Goal: Navigation & Orientation: Find specific page/section

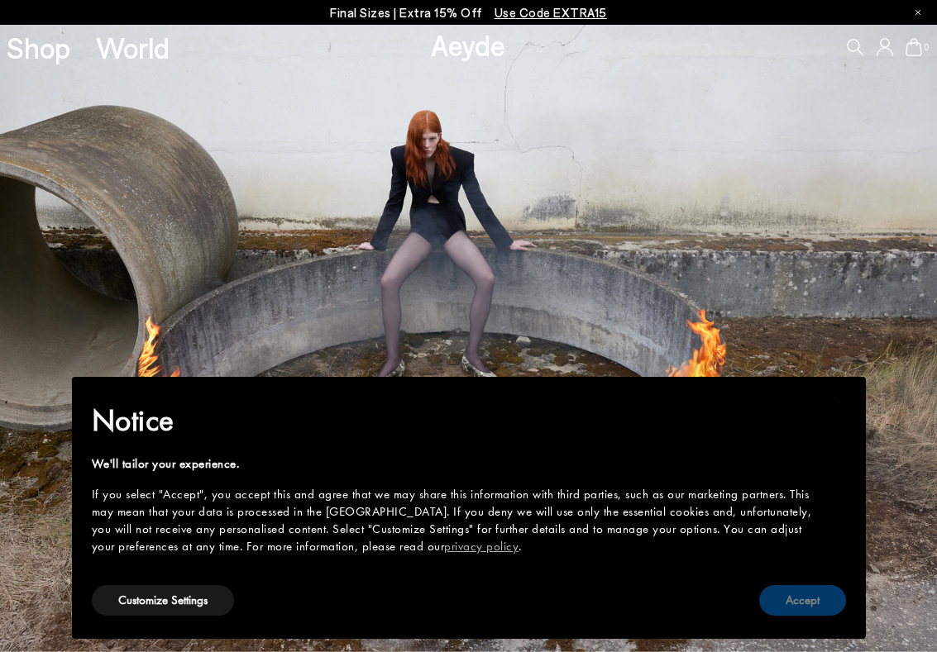
click at [805, 600] on button "Accept" at bounding box center [802, 600] width 87 height 31
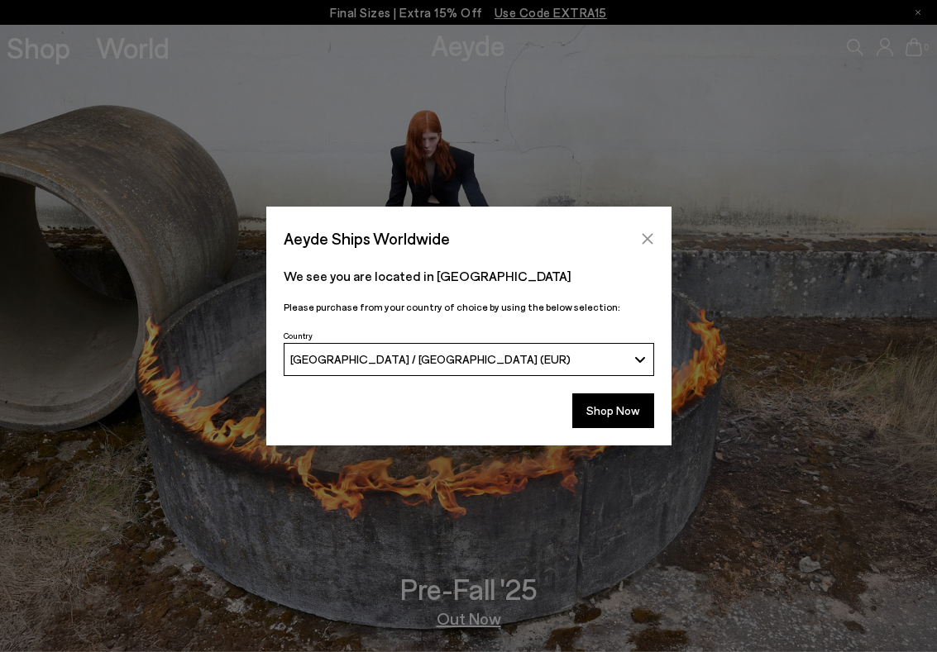
click at [647, 236] on icon "Close" at bounding box center [647, 238] width 13 height 13
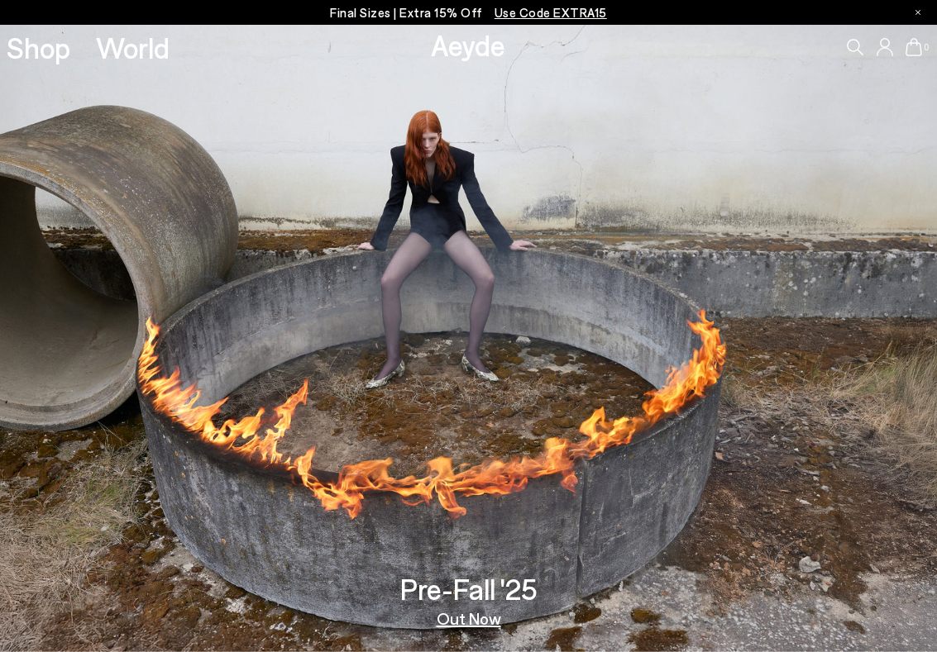
click at [468, 627] on link "Out Now" at bounding box center [469, 618] width 64 height 17
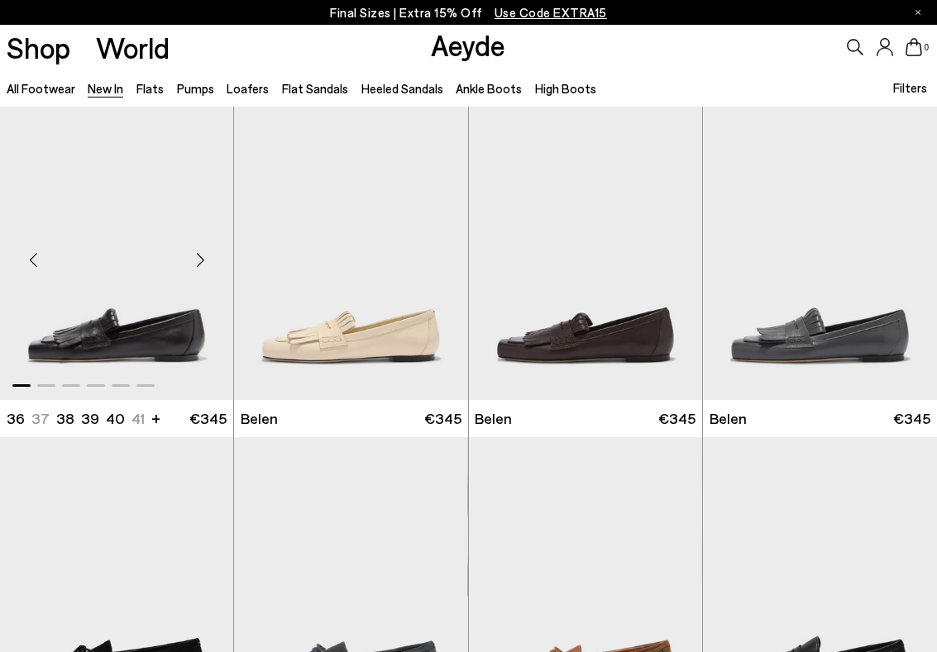
click at [201, 251] on div "Next slide" at bounding box center [200, 261] width 50 height 50
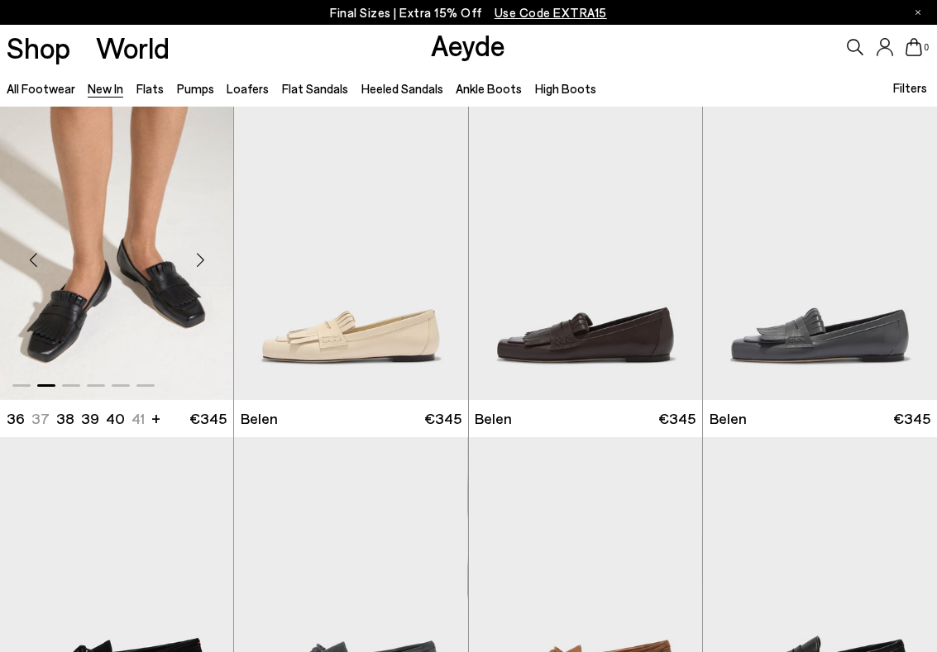
click at [201, 251] on div "Next slide" at bounding box center [200, 261] width 50 height 50
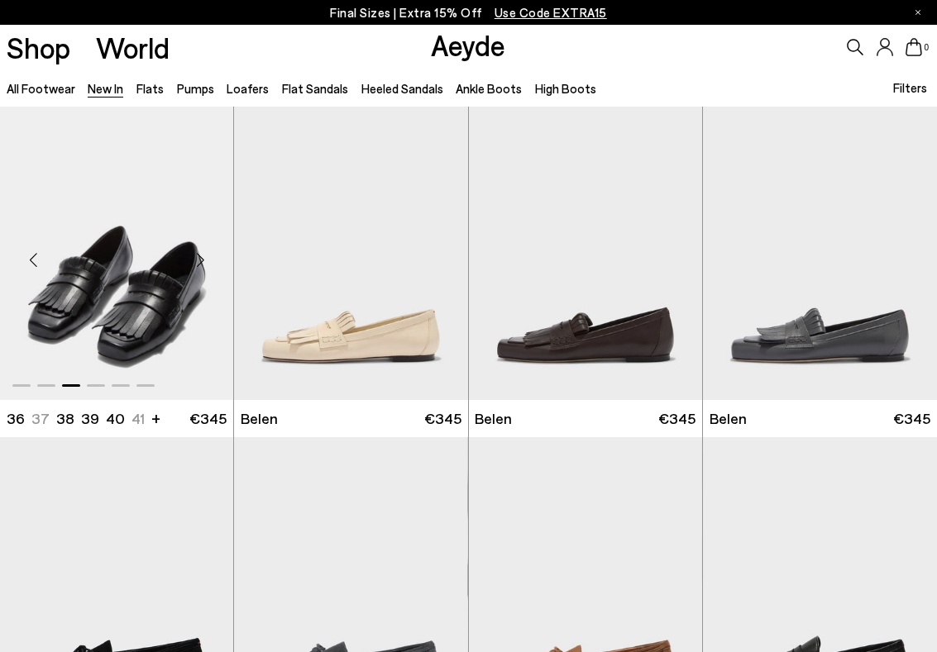
click at [201, 251] on div "Next slide" at bounding box center [200, 261] width 50 height 50
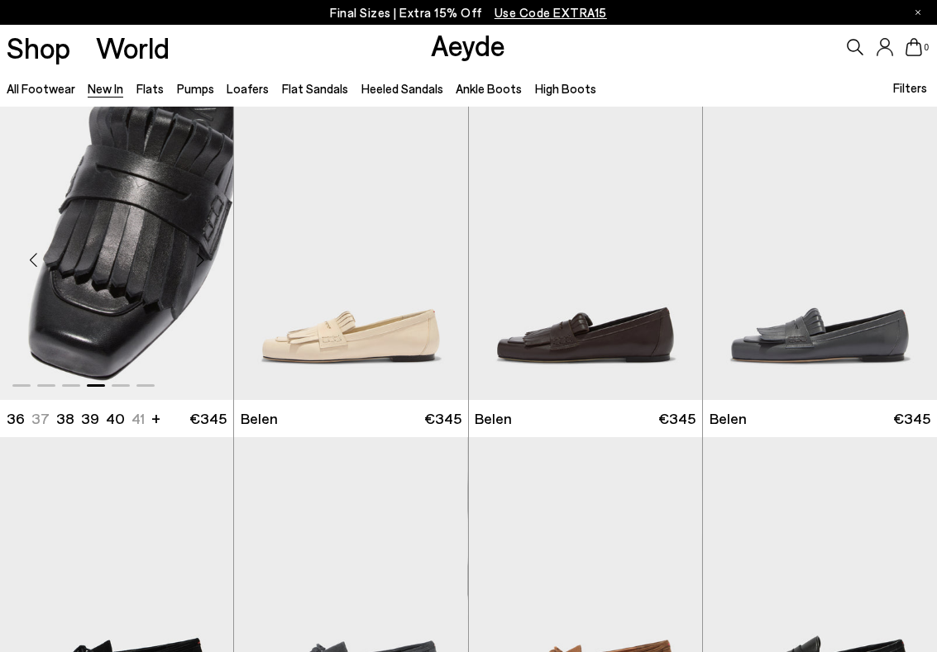
click at [201, 251] on div "Next slide" at bounding box center [200, 261] width 50 height 50
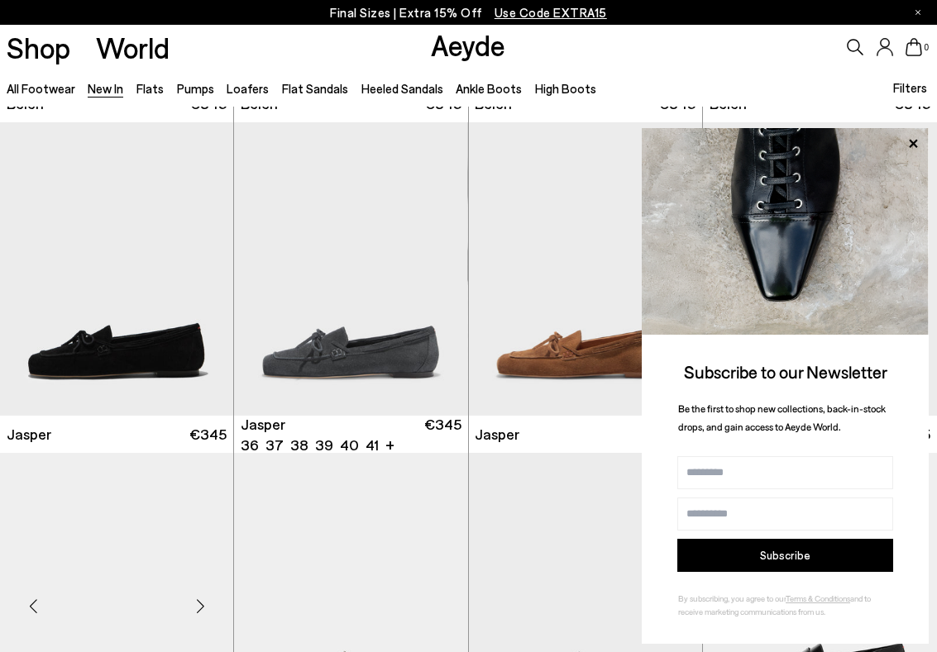
scroll to position [586, 0]
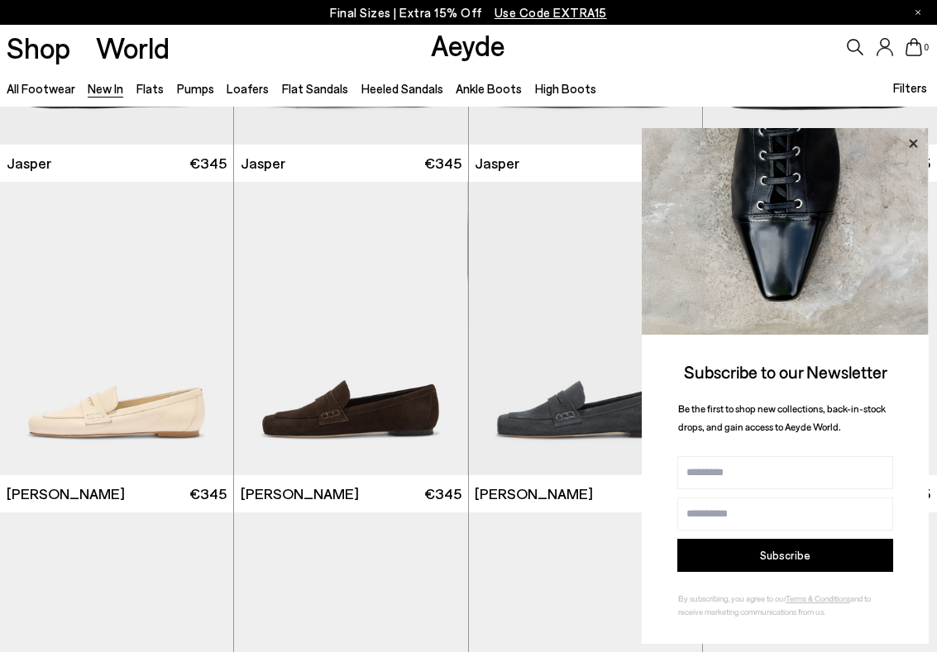
click at [907, 143] on icon at bounding box center [912, 143] width 21 height 21
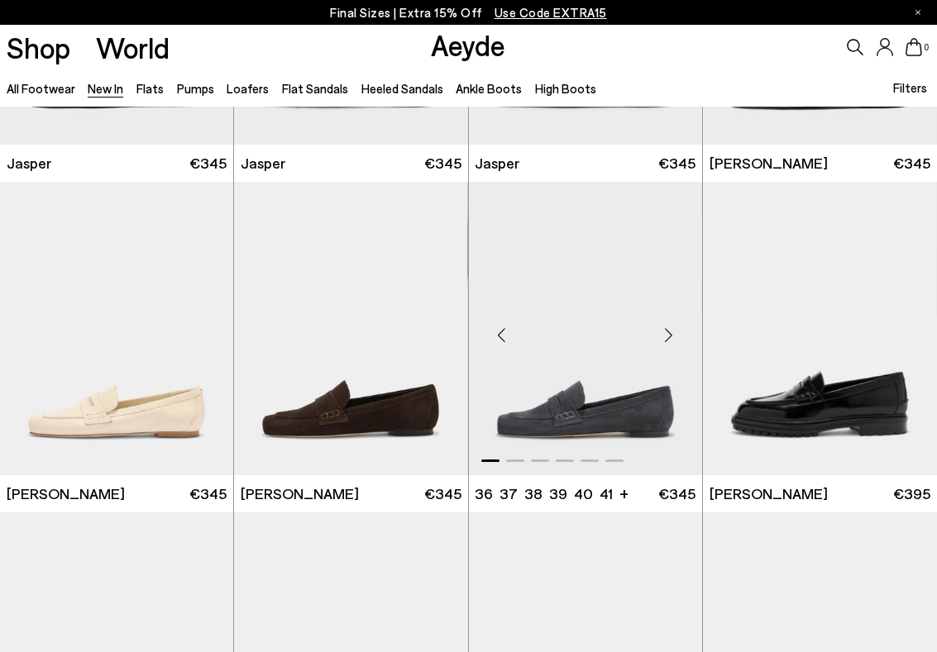
scroll to position [602, 0]
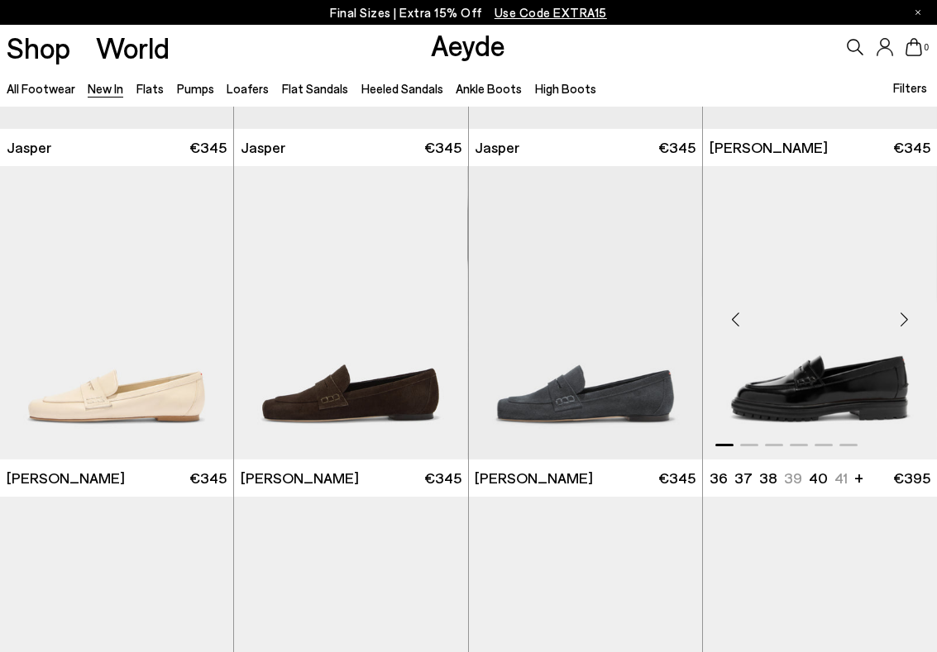
click at [904, 322] on div "Next slide" at bounding box center [904, 320] width 50 height 50
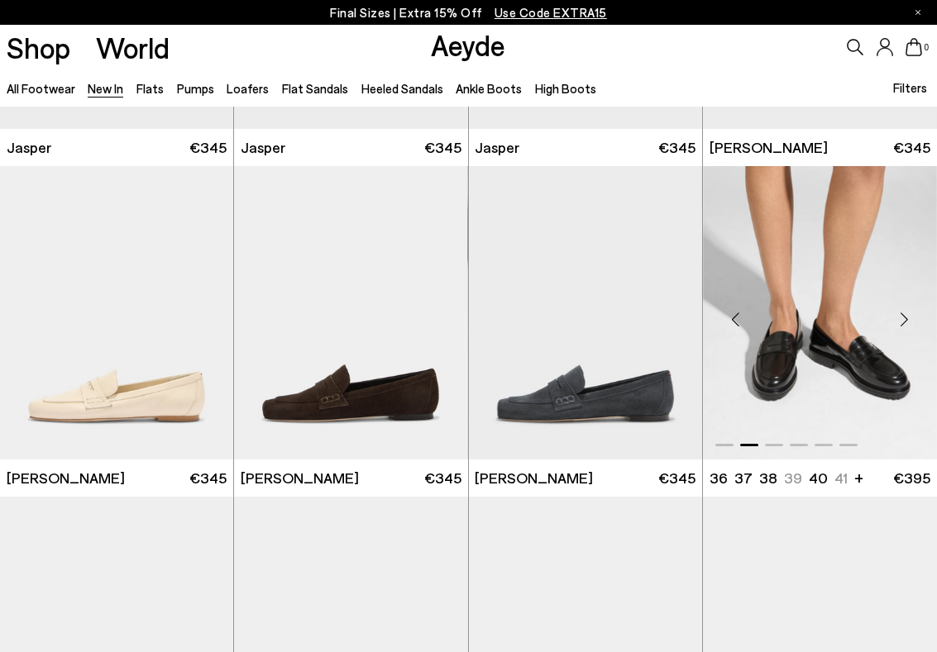
click at [904, 322] on div "Next slide" at bounding box center [904, 320] width 50 height 50
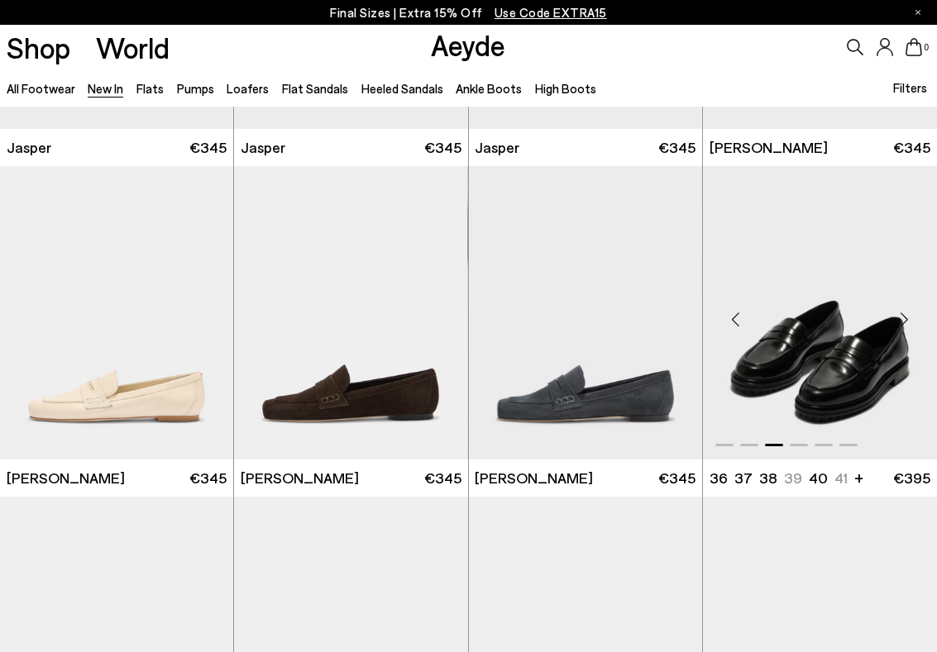
click at [904, 322] on div "Next slide" at bounding box center [904, 320] width 50 height 50
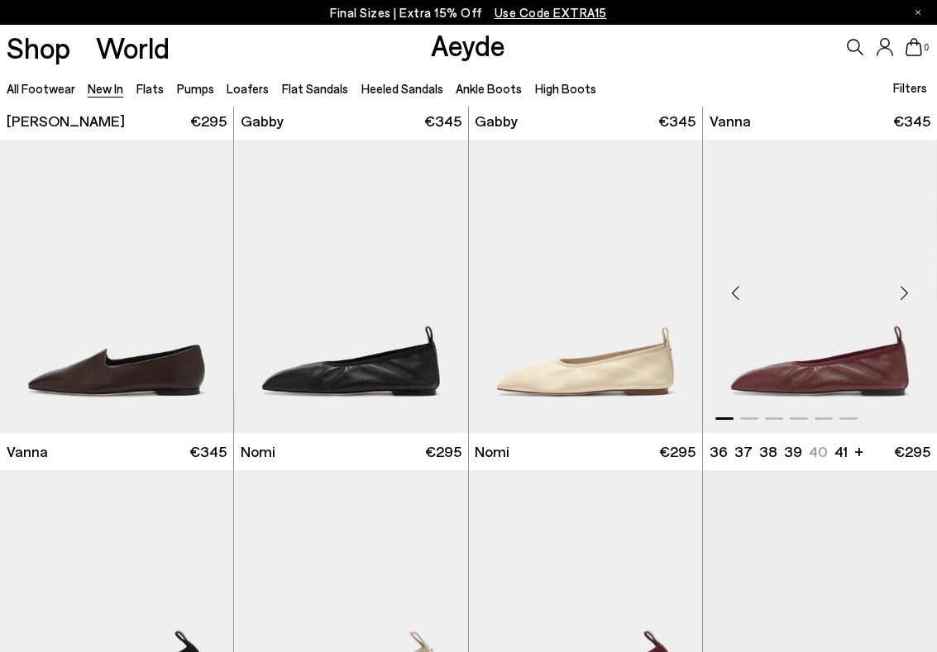
scroll to position [2083, 1]
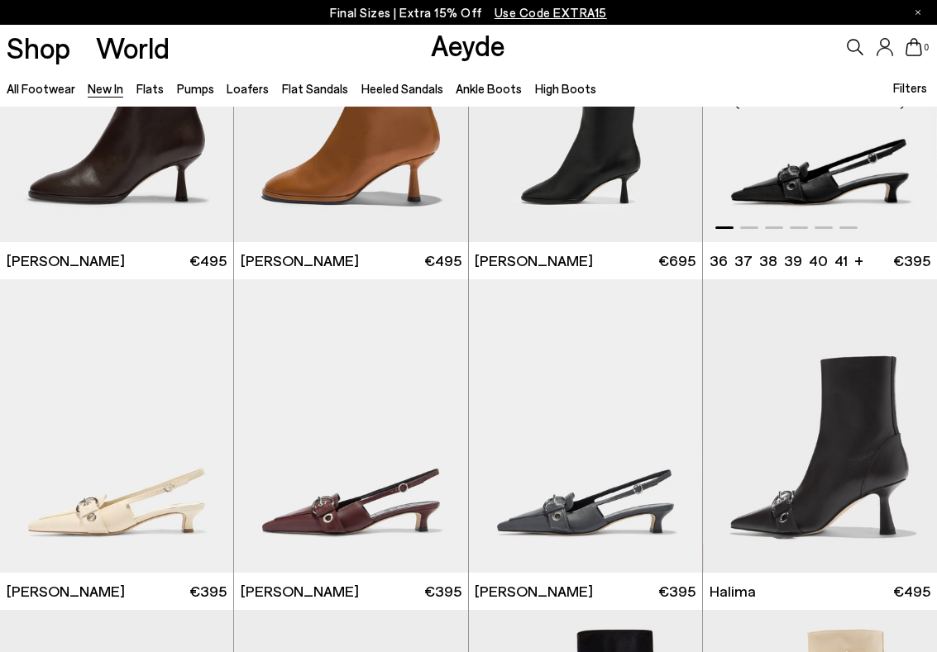
scroll to position [3882, 1]
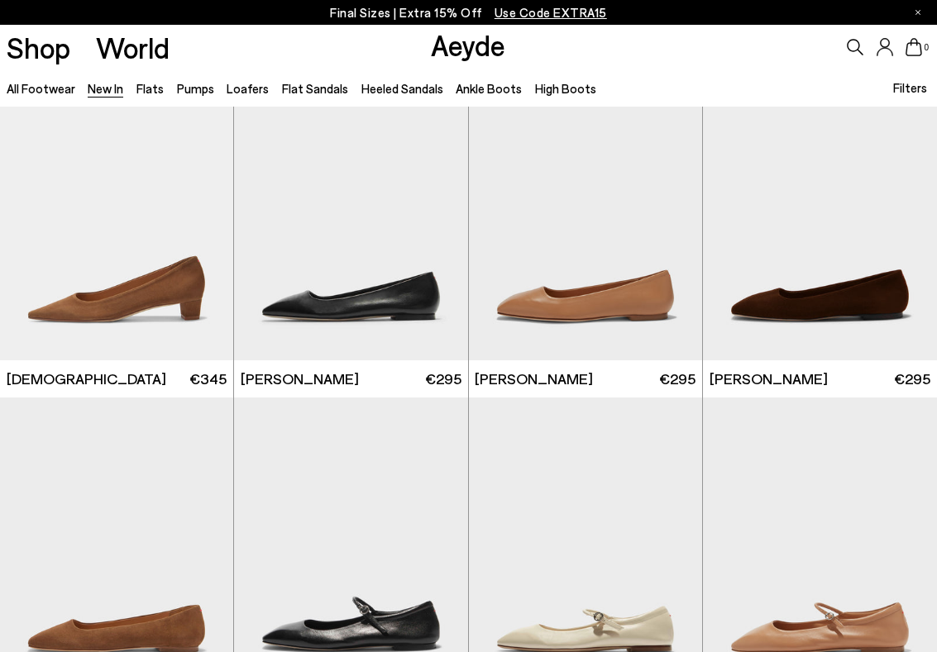
scroll to position [5989, 0]
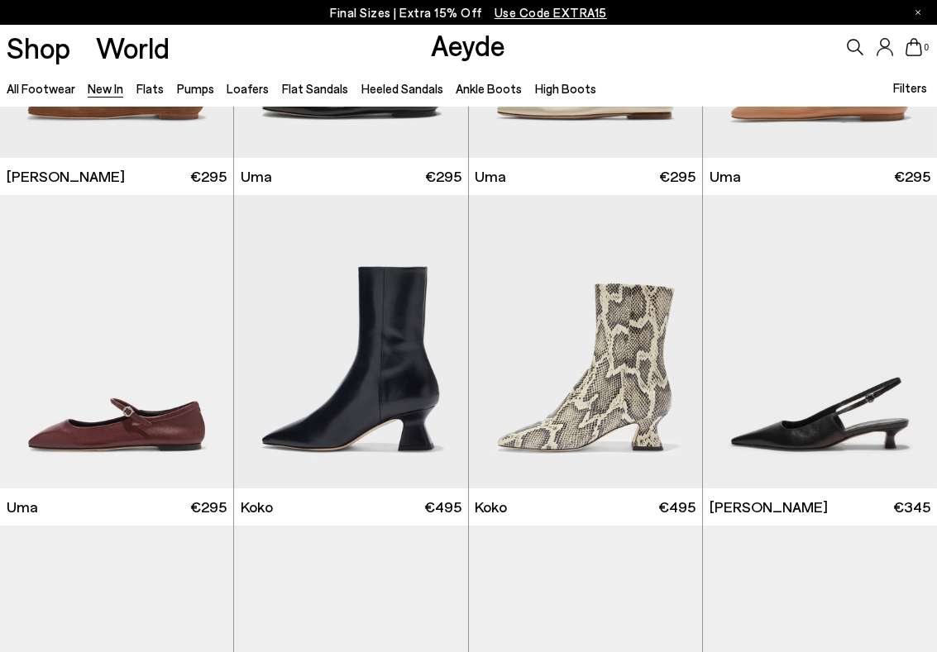
scroll to position [6951, 0]
